Goal: Information Seeking & Learning: Learn about a topic

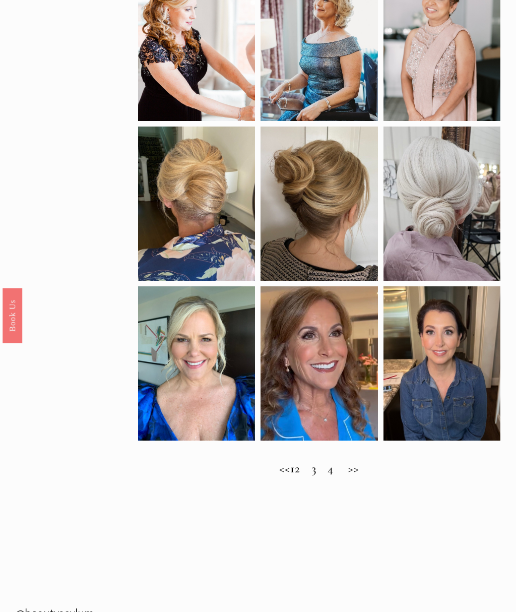
scroll to position [358, 0]
click at [315, 472] on h2 "<< 1 2 3 4 >>" at bounding box center [319, 469] width 363 height 14
click at [309, 469] on h2 "<< 1 2 3 4 >>" at bounding box center [319, 469] width 363 height 14
click at [365, 475] on h2 "<< 1 2 3 4 >>" at bounding box center [319, 469] width 363 height 14
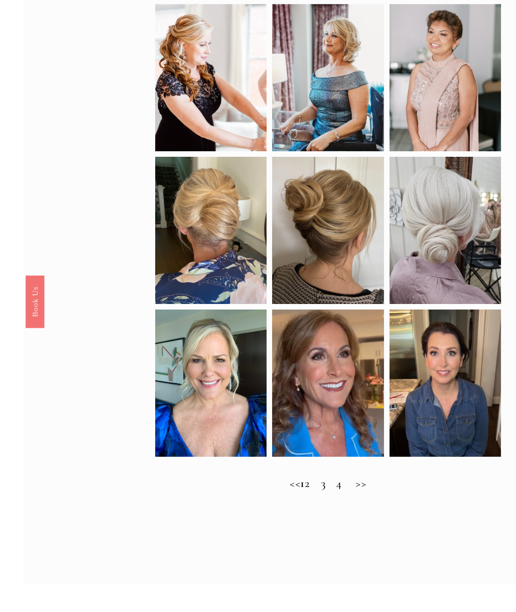
scroll to position [343, 0]
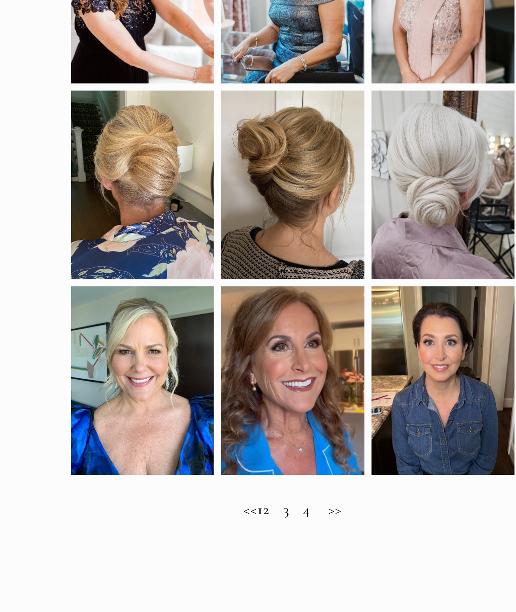
click at [232, 477] on h2 "<< 1 2 3 4 >>" at bounding box center [319, 484] width 363 height 14
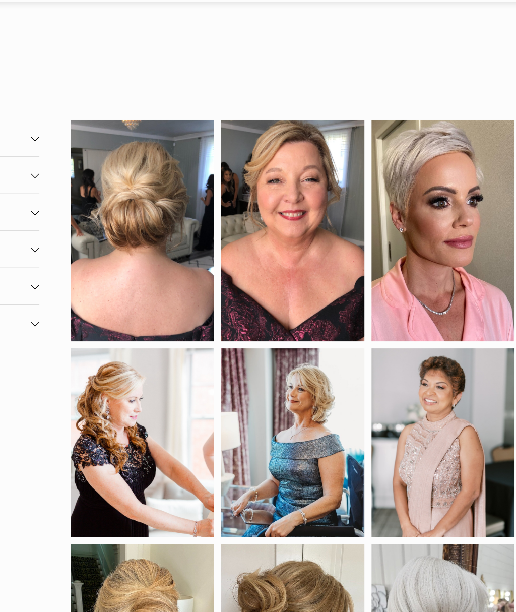
scroll to position [0, 0]
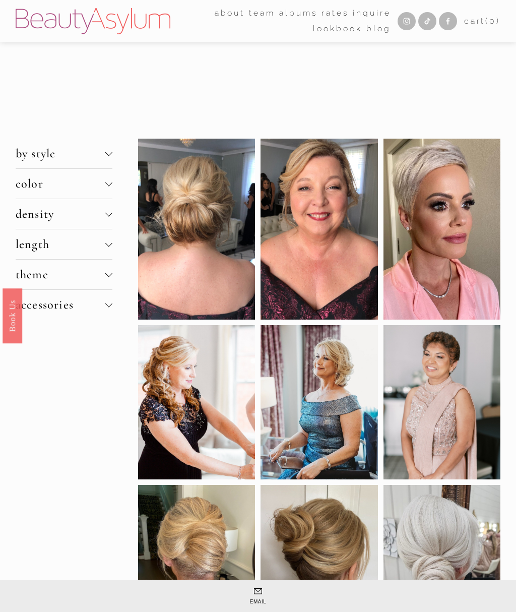
click at [108, 151] on div at bounding box center [108, 152] width 7 height 7
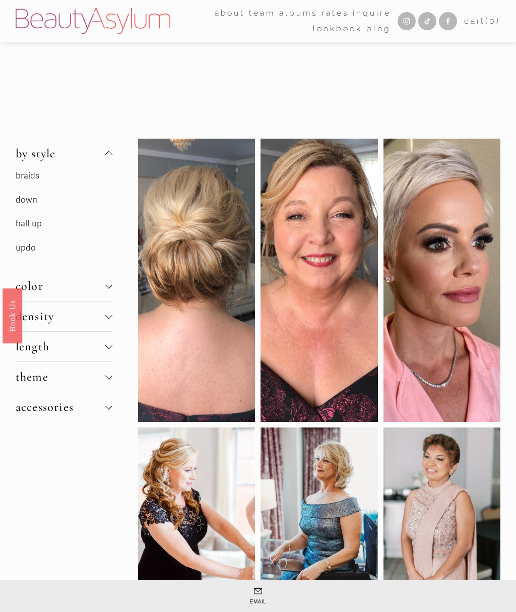
click at [35, 222] on link "half up" at bounding box center [29, 223] width 26 height 11
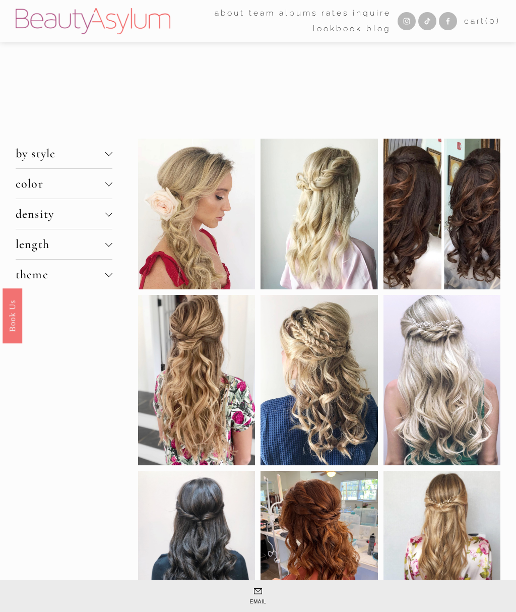
click at [112, 246] on div at bounding box center [108, 242] width 7 height 7
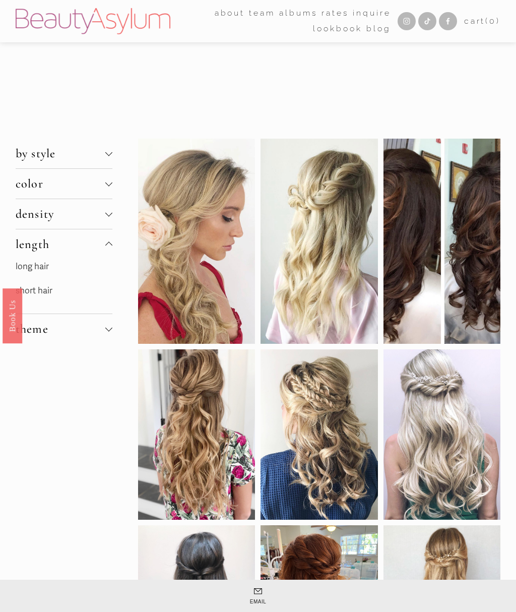
click at [52, 290] on link "short hair" at bounding box center [34, 290] width 37 height 11
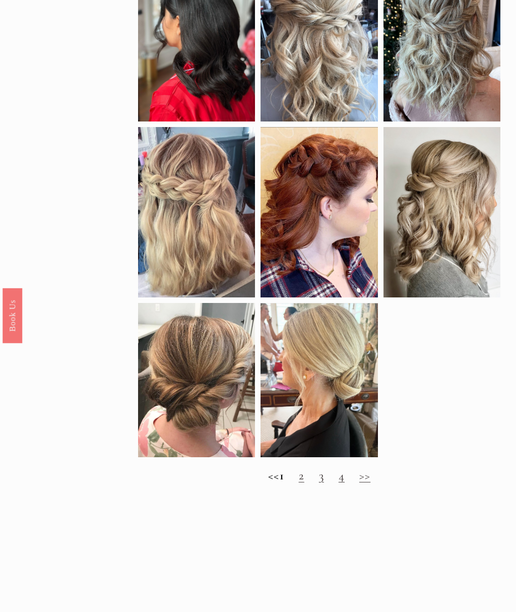
scroll to position [568, 0]
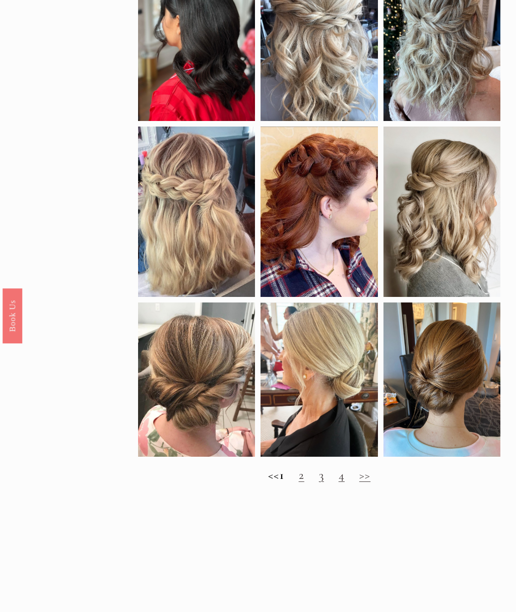
click at [293, 481] on h2 "<< 1 2 3 4 >>" at bounding box center [319, 475] width 363 height 14
click at [324, 479] on link "3" at bounding box center [321, 475] width 5 height 15
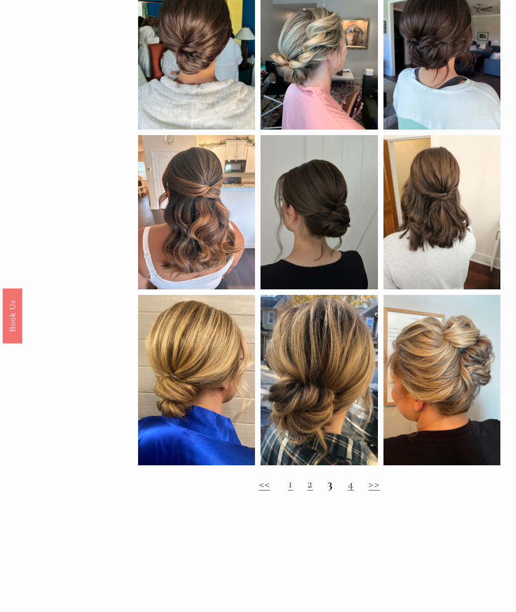
scroll to position [523, 0]
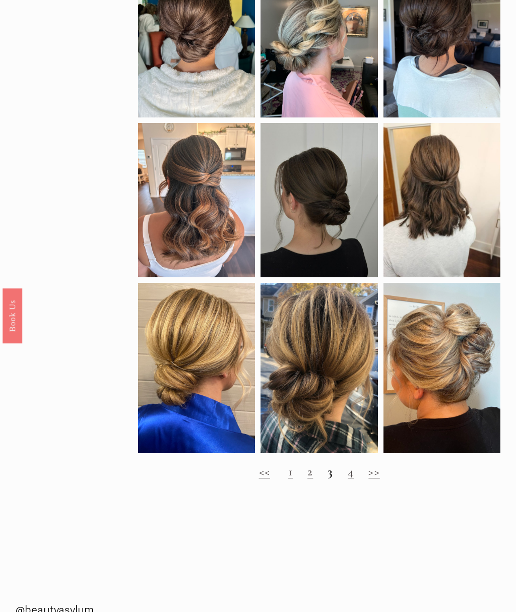
click at [332, 475] on strong "3" at bounding box center [331, 471] width 6 height 15
click at [352, 474] on link "4" at bounding box center [351, 471] width 6 height 15
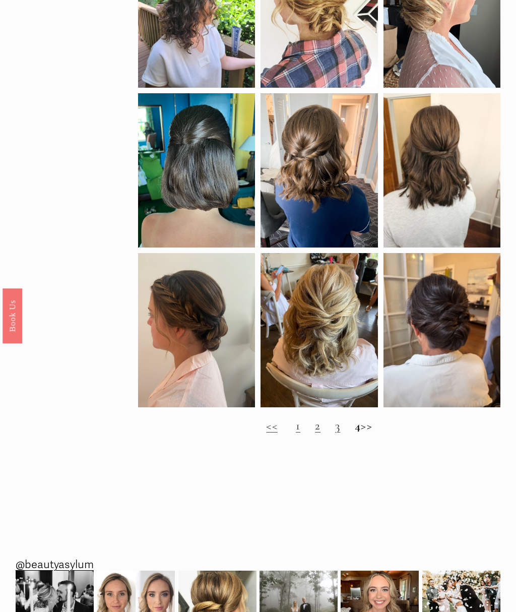
scroll to position [537, 0]
click at [372, 431] on h2 "<< 1 2 3 4 >>" at bounding box center [319, 426] width 363 height 14
click at [354, 433] on h2 "<< 1 2 3 4 >>" at bounding box center [319, 426] width 363 height 14
click at [296, 428] on link "1" at bounding box center [298, 426] width 5 height 15
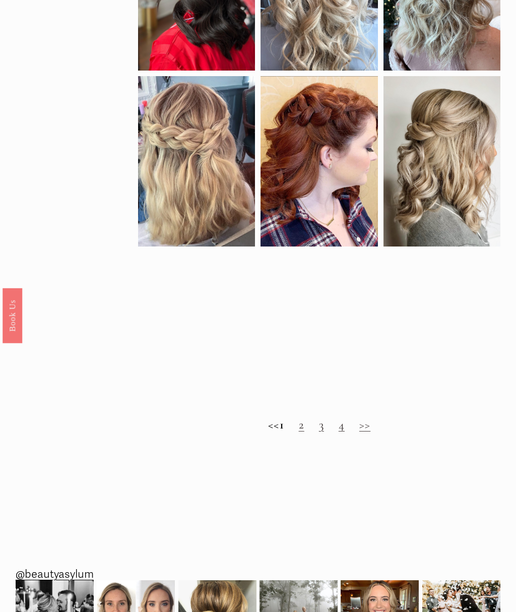
scroll to position [618, 0]
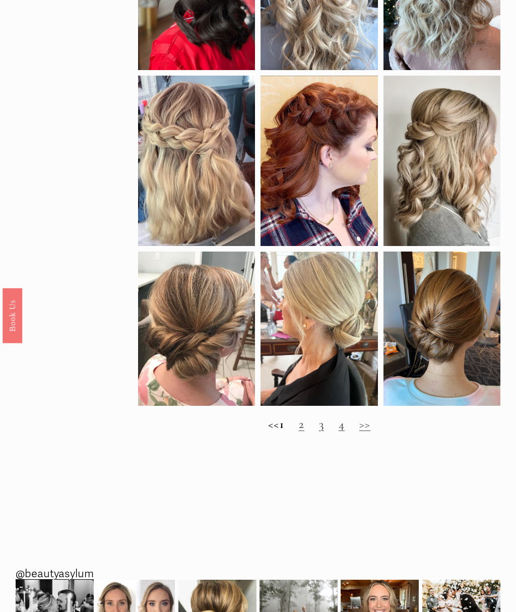
click at [305, 430] on link "2" at bounding box center [302, 424] width 6 height 15
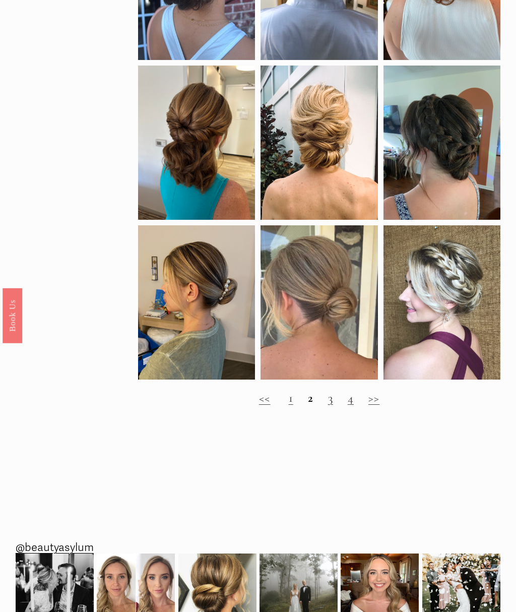
scroll to position [597, 0]
click at [330, 403] on link "3" at bounding box center [330, 398] width 5 height 15
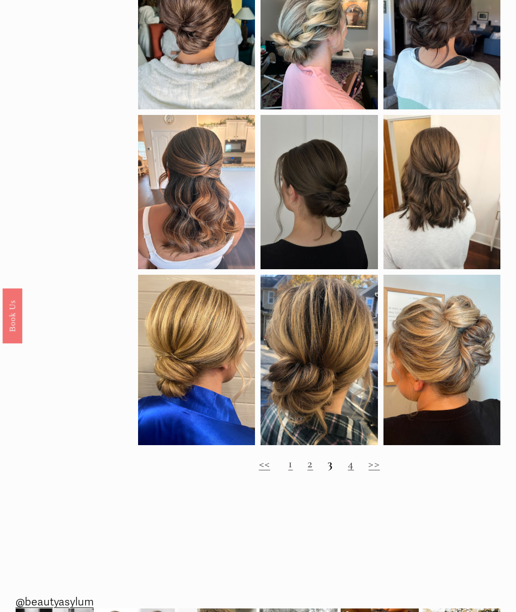
scroll to position [551, 0]
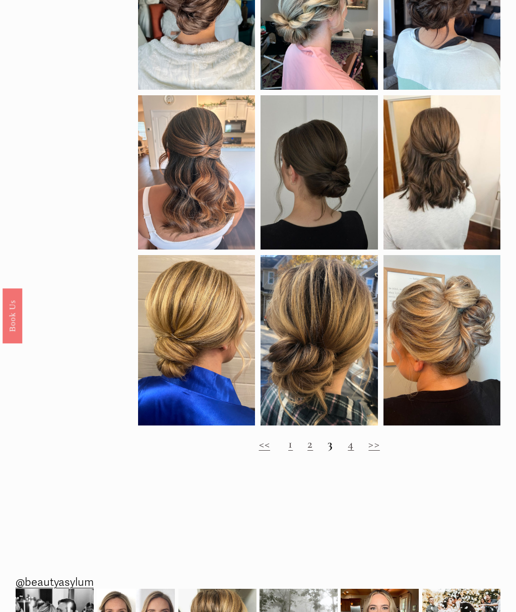
click at [348, 449] on link "4" at bounding box center [351, 444] width 6 height 15
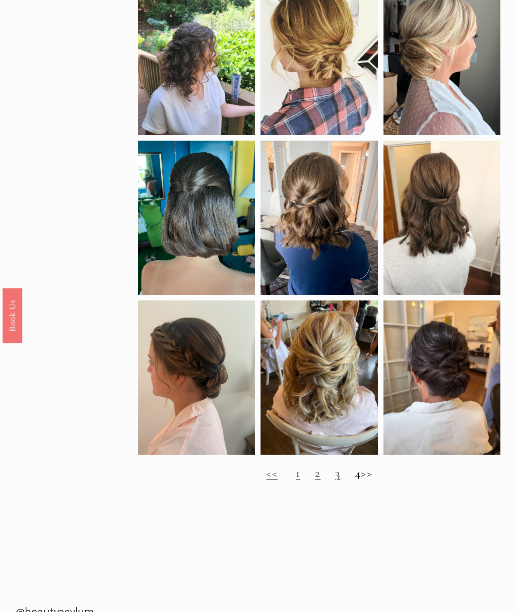
scroll to position [492, 0]
